Goal: Information Seeking & Learning: Learn about a topic

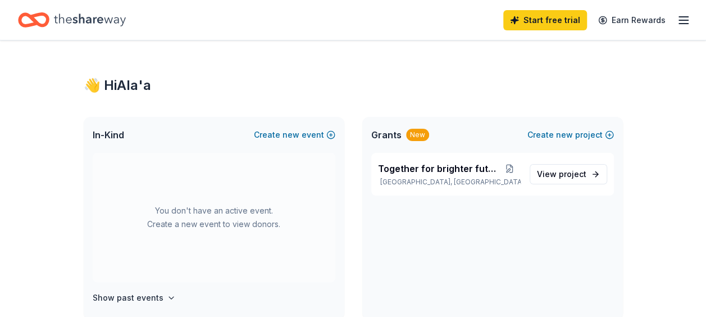
click at [90, 21] on icon "Home" at bounding box center [90, 19] width 72 height 12
click at [58, 21] on icon "Home" at bounding box center [90, 19] width 72 height 23
click at [74, 18] on icon "Home" at bounding box center [90, 19] width 72 height 12
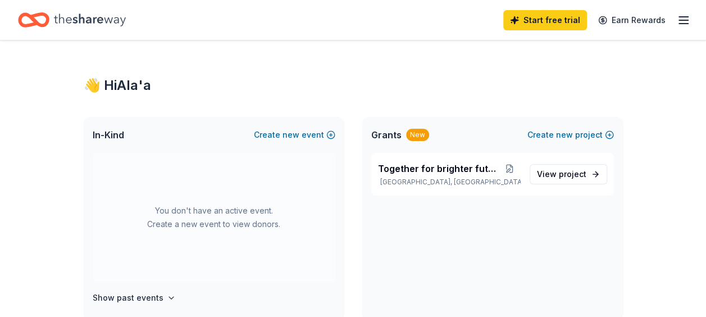
click at [74, 18] on icon "Home" at bounding box center [90, 19] width 72 height 12
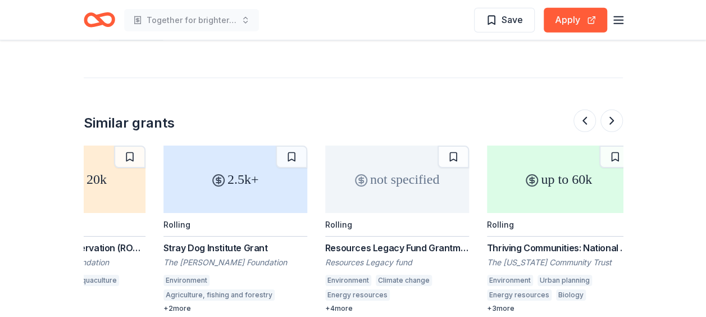
scroll to position [0, 252]
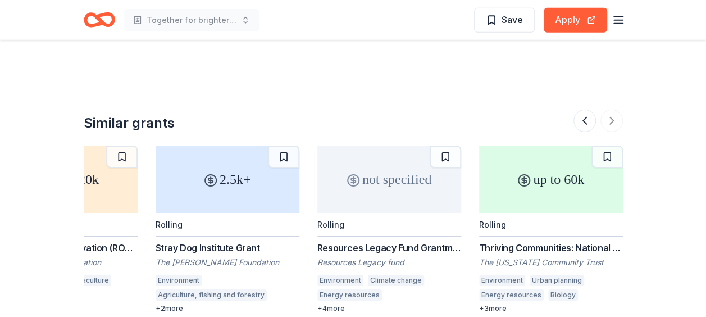
click at [572, 241] on div "Thriving Communities: National and International Environmental Grantmaking" at bounding box center [551, 247] width 144 height 13
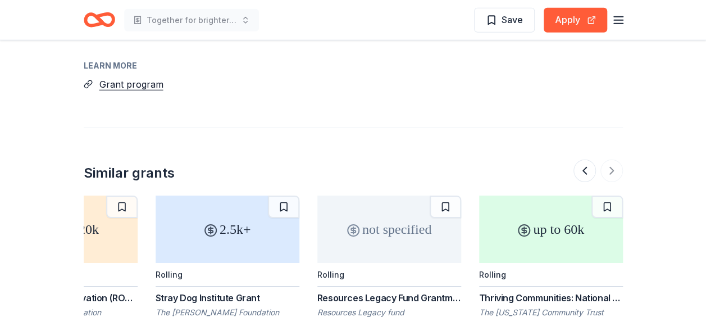
scroll to position [1489, 0]
click at [366, 292] on div "Resources Legacy Fund Grantmaking Opportunity" at bounding box center [389, 298] width 144 height 13
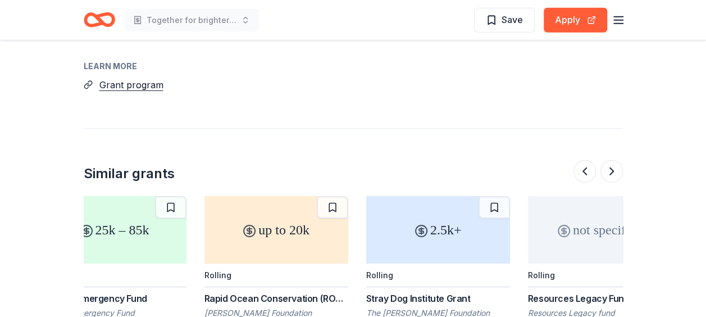
scroll to position [0, 40]
click at [236, 292] on div "Rapid Ocean Conservation (ROC) Grant" at bounding box center [277, 298] width 144 height 13
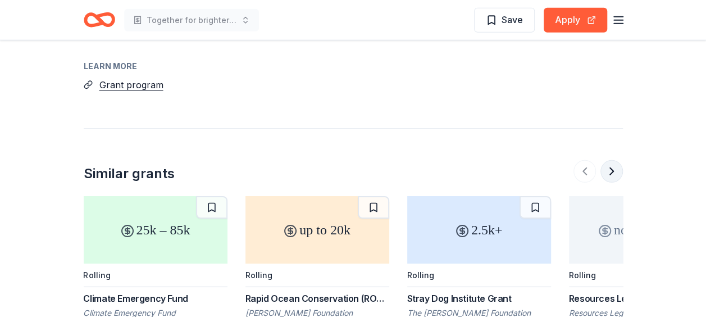
click at [608, 160] on button at bounding box center [612, 171] width 22 height 22
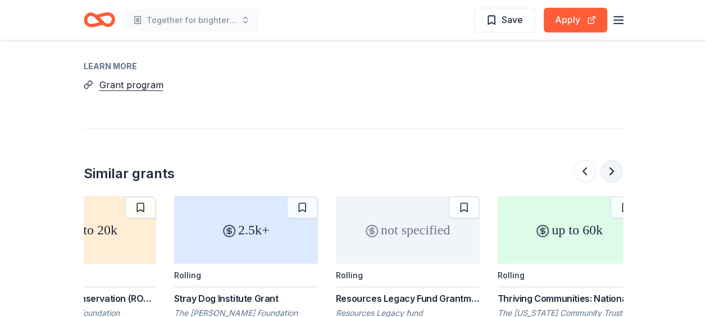
scroll to position [0, 252]
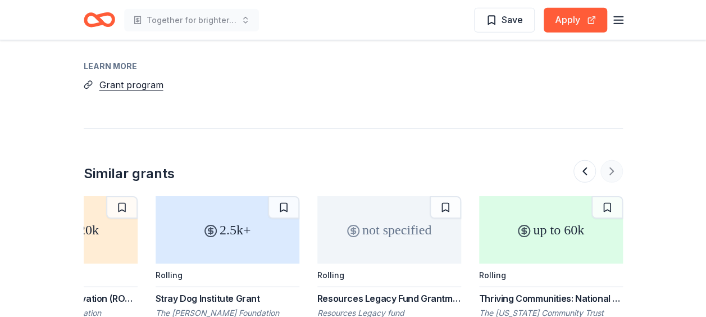
click at [608, 160] on div at bounding box center [598, 171] width 49 height 22
click at [623, 24] on line "button" at bounding box center [618, 24] width 9 height 0
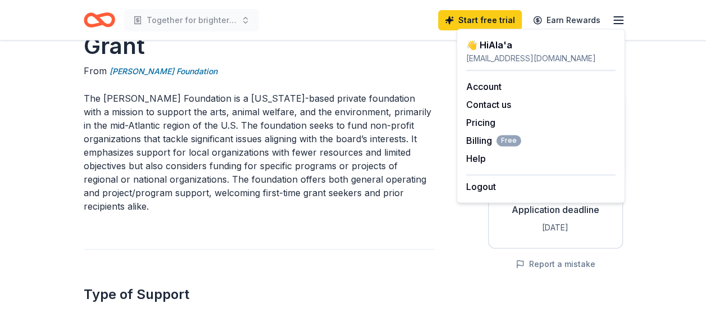
scroll to position [0, 0]
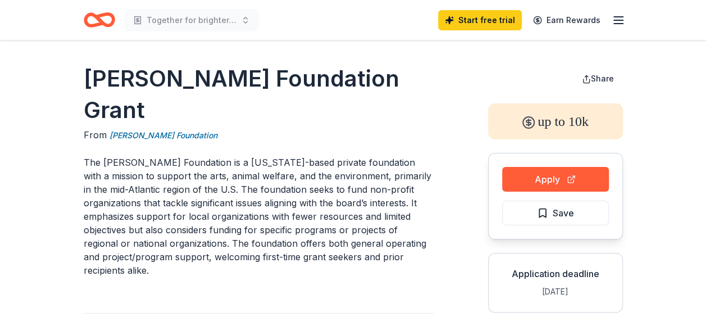
click at [97, 18] on icon "Home" at bounding box center [104, 19] width 17 height 11
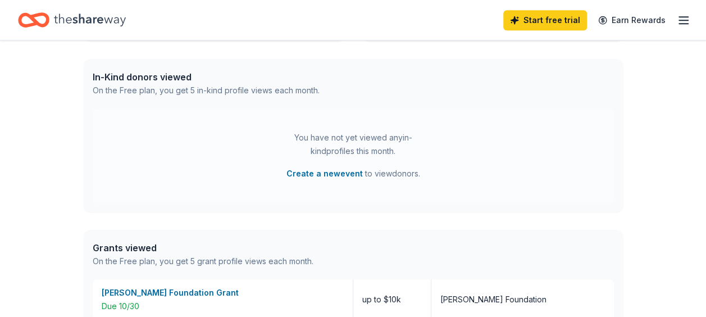
scroll to position [279, 0]
click at [239, 88] on div "On the Free plan, you get 5 in-kind profile views each month." at bounding box center [206, 89] width 227 height 13
click at [179, 74] on div "In-Kind donors viewed" at bounding box center [206, 76] width 227 height 13
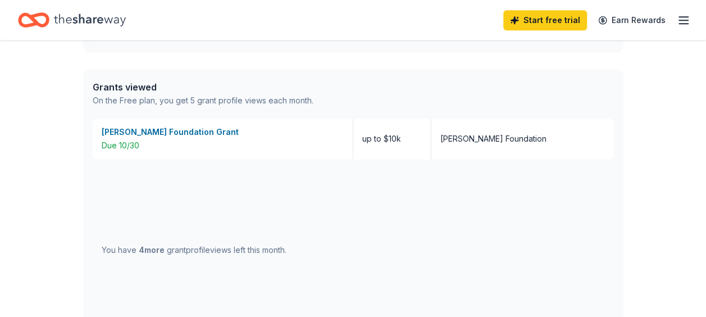
scroll to position [433, 0]
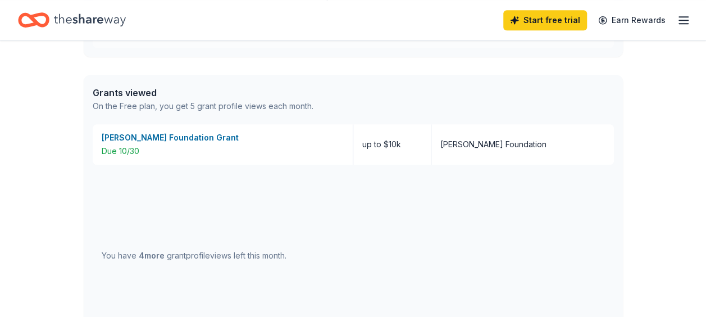
click at [358, 190] on div "You have 4 more grant profile views left this month." at bounding box center [353, 256] width 521 height 182
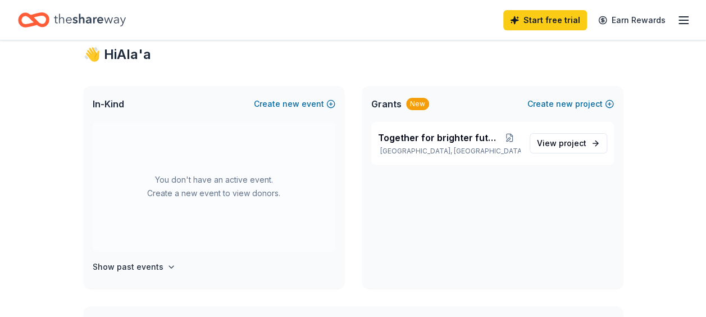
scroll to position [0, 0]
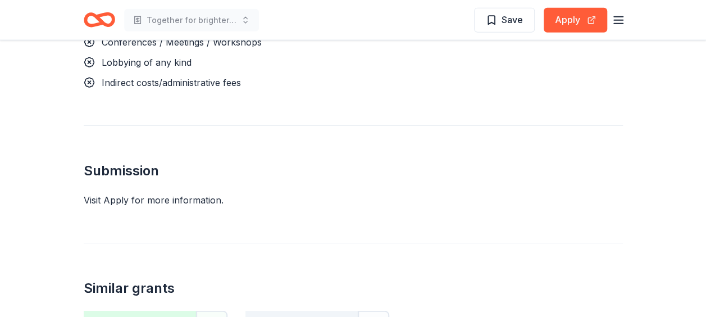
scroll to position [1368, 0]
